Goal: Task Accomplishment & Management: Use online tool/utility

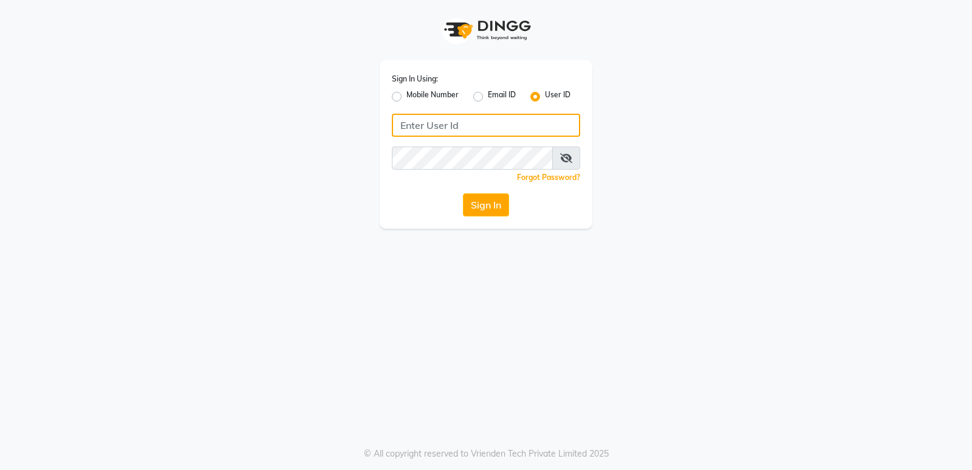
type input "thepaintbox"
click at [486, 216] on div "Sign In Using: Mobile Number Email ID User ID thepaintbox Remember me Forgot Pa…" at bounding box center [486, 144] width 213 height 168
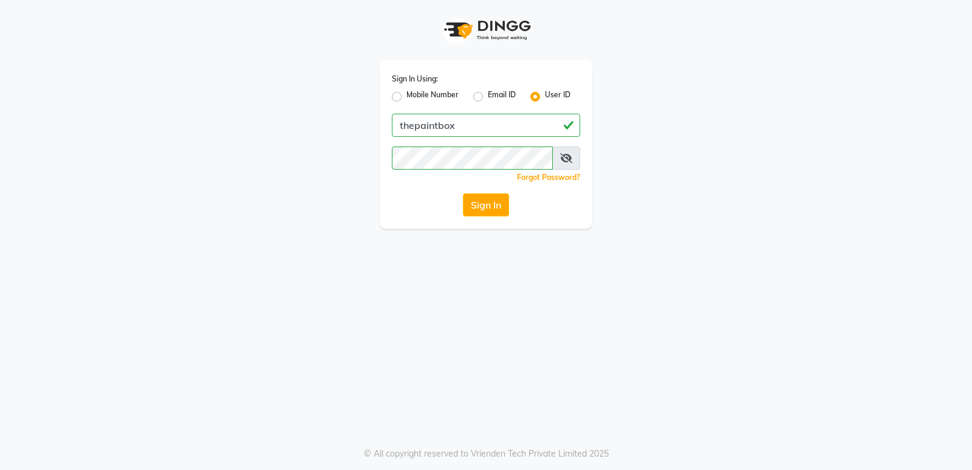
click at [489, 208] on button "Sign In" at bounding box center [486, 204] width 46 height 23
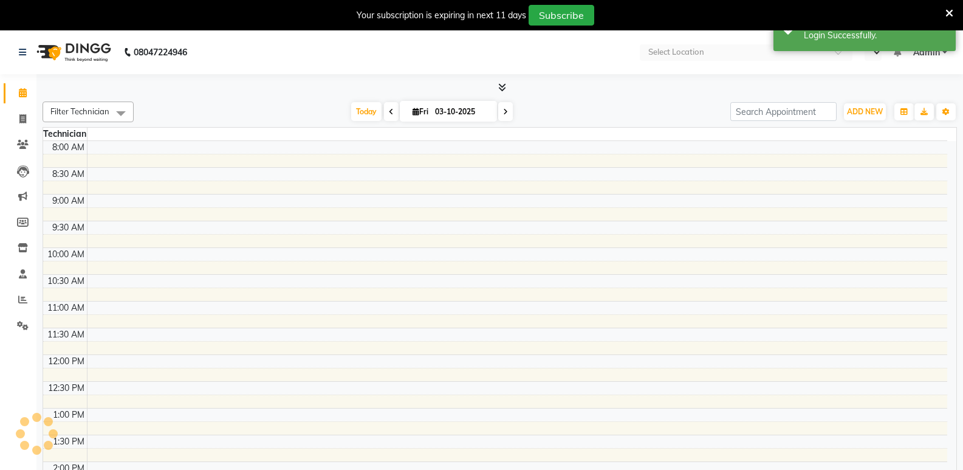
select select "en"
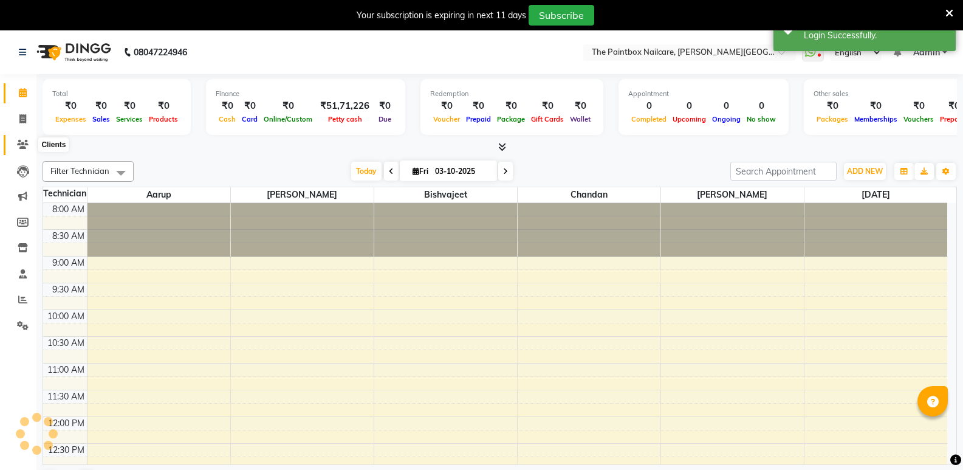
click at [27, 145] on icon at bounding box center [23, 144] width 12 height 9
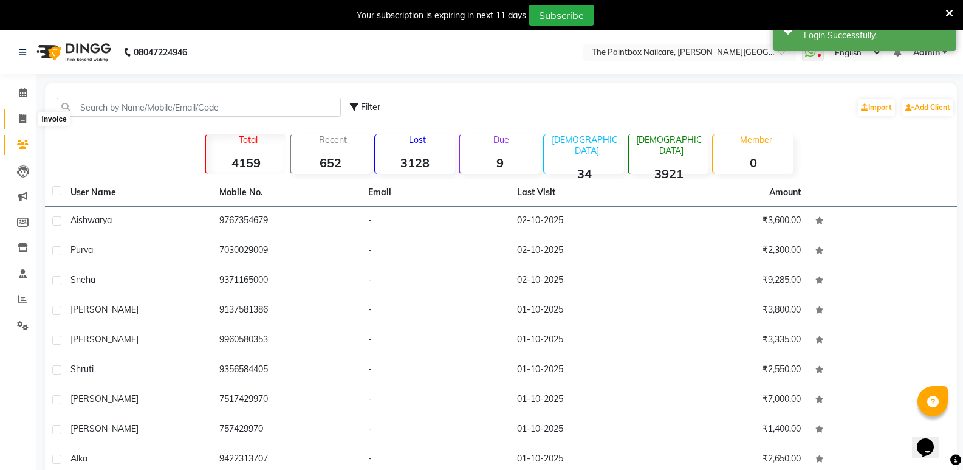
click at [22, 118] on icon at bounding box center [22, 118] width 7 height 9
select select "service"
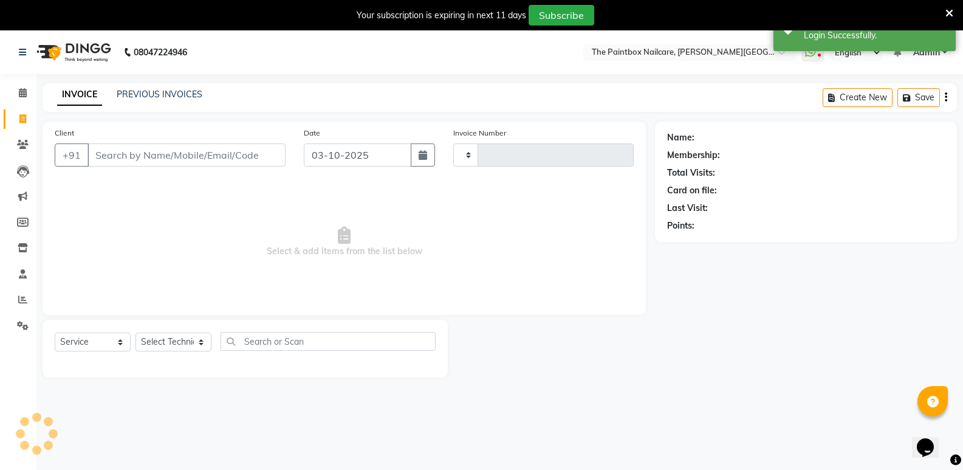
scroll to position [30, 0]
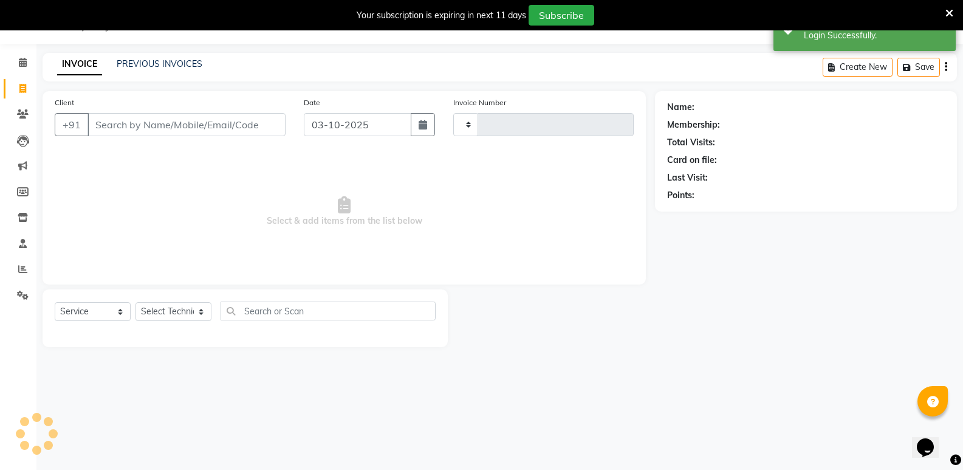
type input "1971"
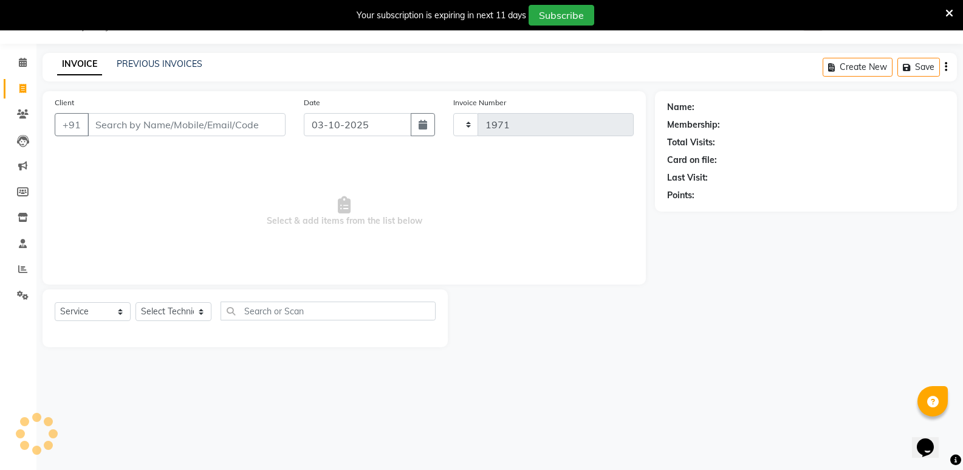
select select "926"
click at [374, 132] on input "03-10-2025" at bounding box center [358, 124] width 108 height 23
select select "10"
select select "2025"
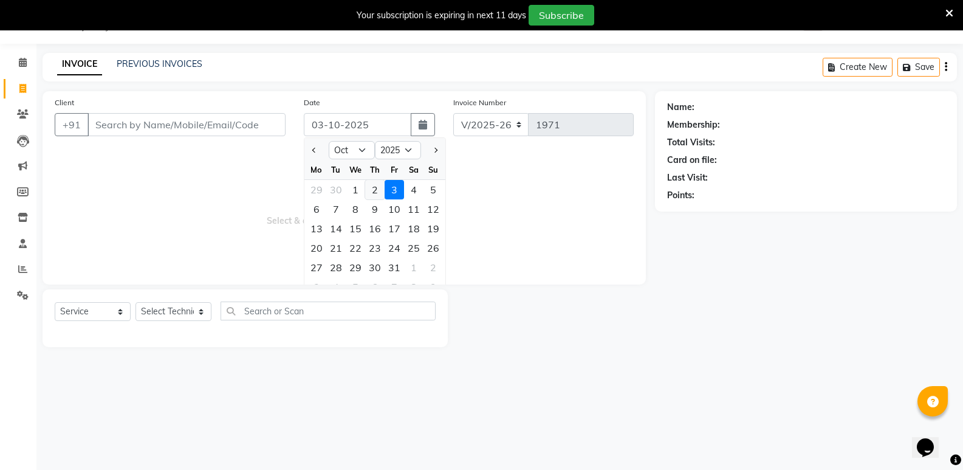
click at [380, 190] on div "2" at bounding box center [374, 189] width 19 height 19
type input "02-10-2025"
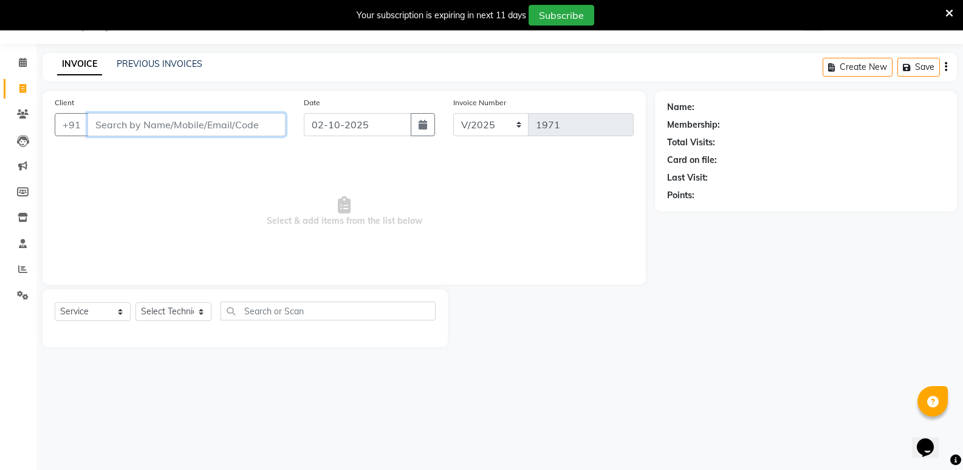
click at [247, 129] on input "Client" at bounding box center [186, 124] width 198 height 23
type input "9374082719"
